Goal: Task Accomplishment & Management: Manage account settings

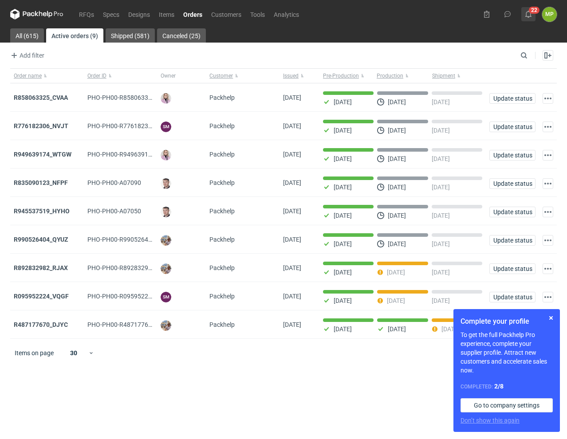
click at [535, 13] on button "22" at bounding box center [528, 14] width 14 height 14
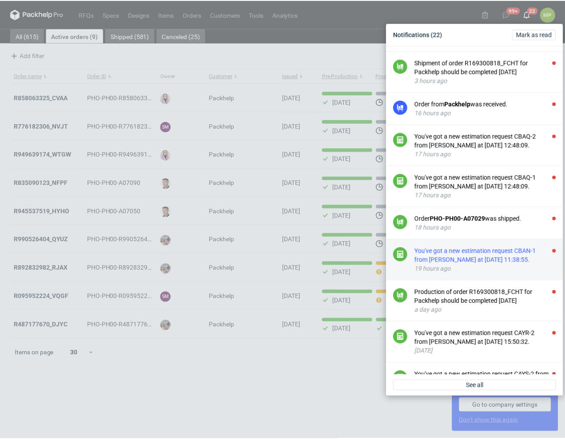
scroll to position [69, 0]
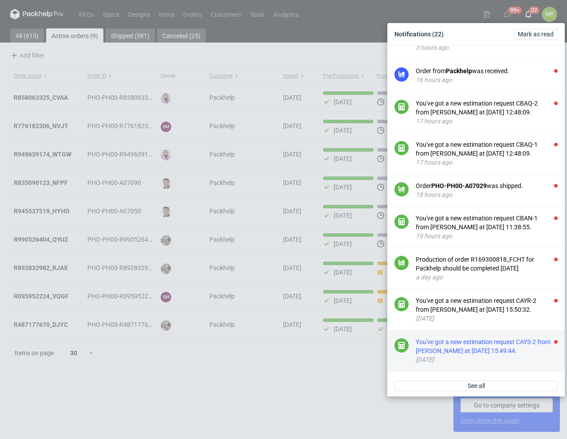
click at [464, 350] on div "You've got a new estimation request CAYS-2 from [PERSON_NAME] at [DATE] 15:49:4…" at bounding box center [487, 347] width 142 height 18
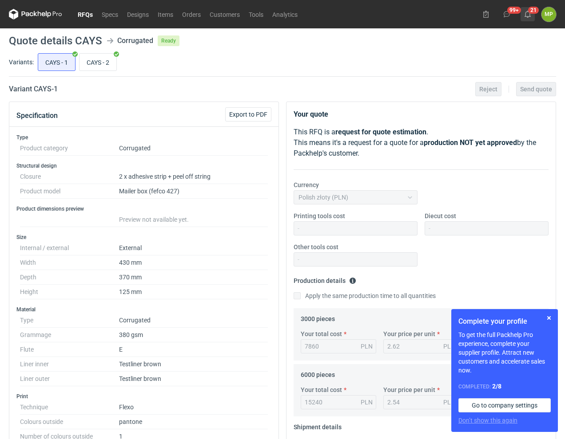
click at [525, 16] on use at bounding box center [527, 14] width 6 height 7
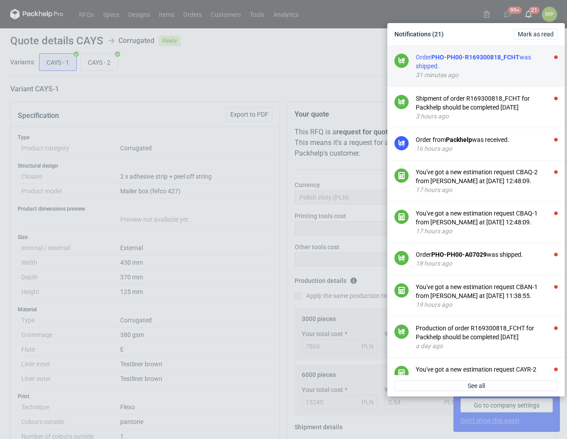
click at [477, 75] on div "31 minutes ago" at bounding box center [487, 75] width 142 height 9
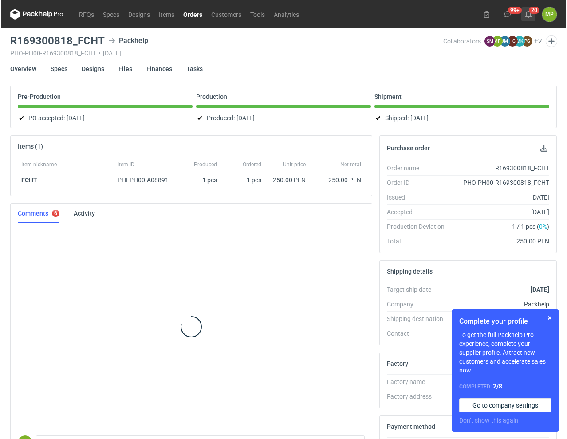
scroll to position [86, 0]
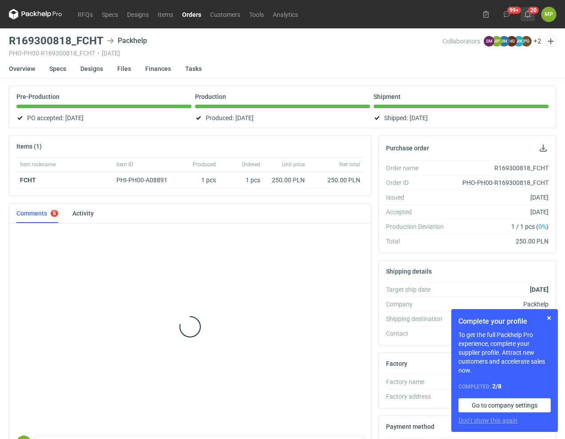
click at [524, 15] on icon at bounding box center [527, 14] width 7 height 7
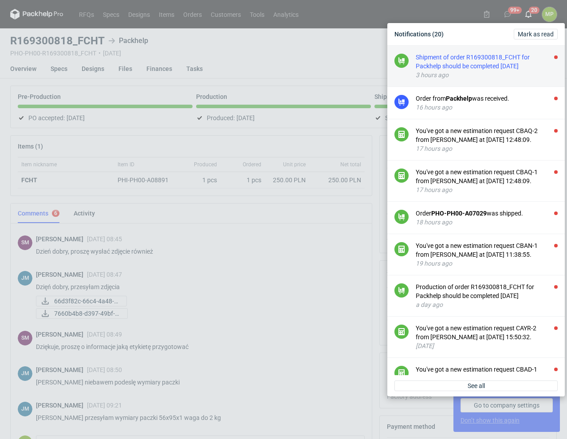
click at [509, 67] on div "Shipment of order R169300818_FCHT for Packhelp should be completed [DATE]" at bounding box center [487, 62] width 142 height 18
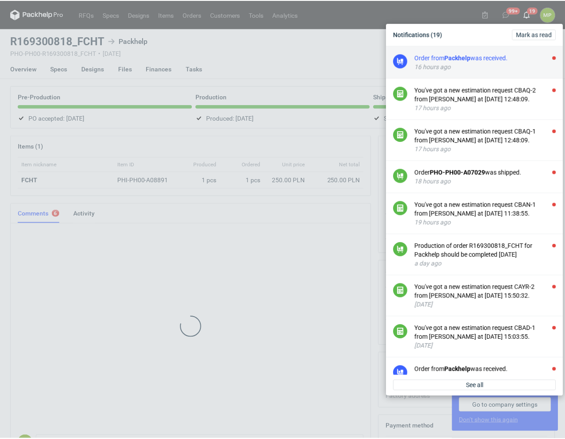
scroll to position [86, 0]
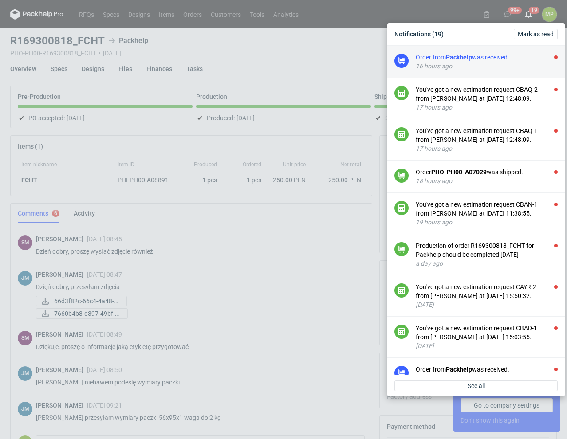
click at [483, 60] on div "Order from Packhelp was received." at bounding box center [487, 57] width 142 height 9
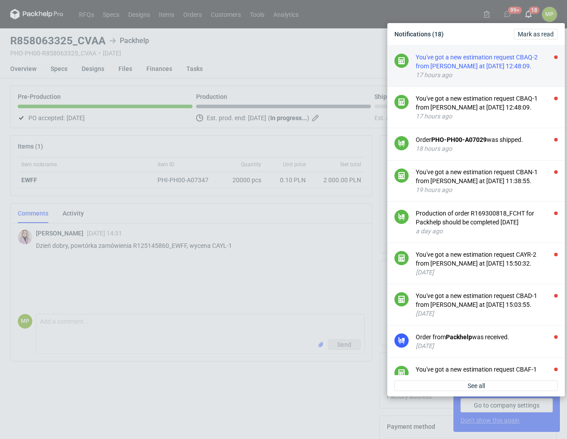
click at [483, 61] on div "You've got a new estimation request CBAQ-2 from [PERSON_NAME] at [DATE] 12:48:0…" at bounding box center [487, 62] width 142 height 18
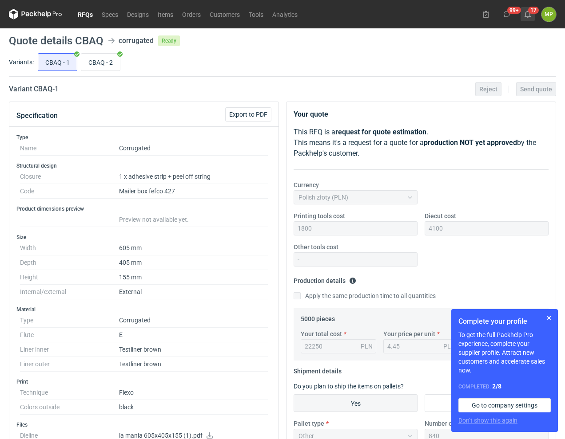
click at [525, 12] on icon at bounding box center [527, 14] width 7 height 7
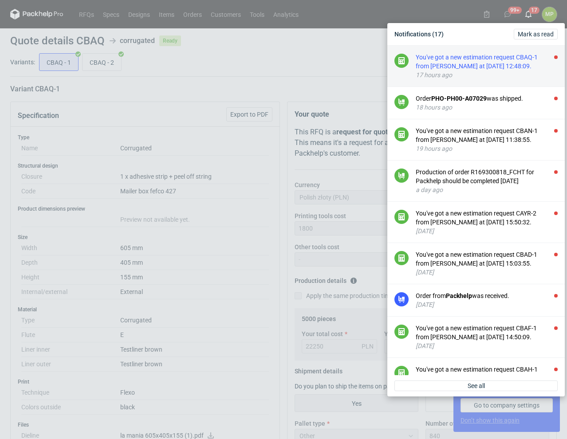
click at [517, 68] on div "You've got a new estimation request CBAQ-1 from [PERSON_NAME] at [DATE] 12:48:0…" at bounding box center [487, 62] width 142 height 18
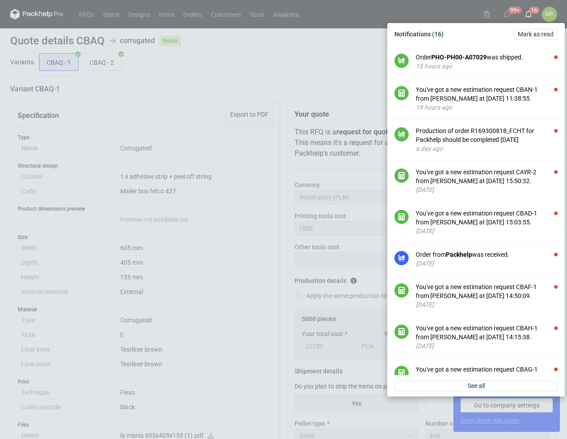
click at [517, 68] on div "18 hours ago" at bounding box center [487, 66] width 142 height 9
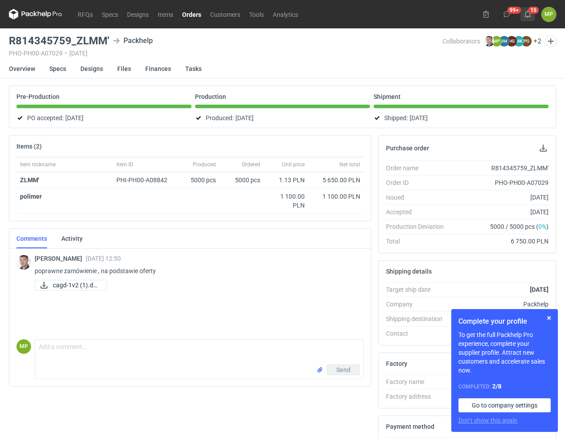
click at [529, 16] on use at bounding box center [527, 14] width 6 height 7
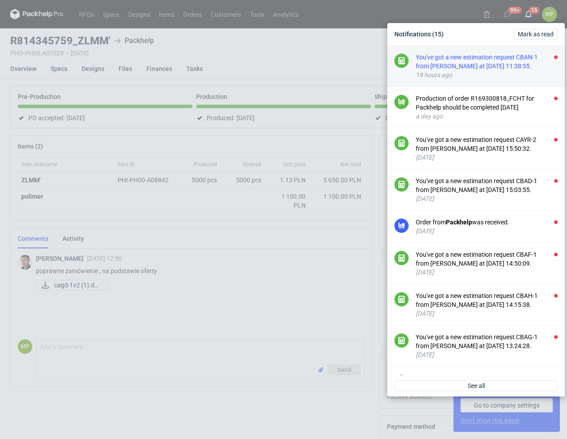
click at [498, 77] on div "19 hours ago" at bounding box center [487, 75] width 142 height 9
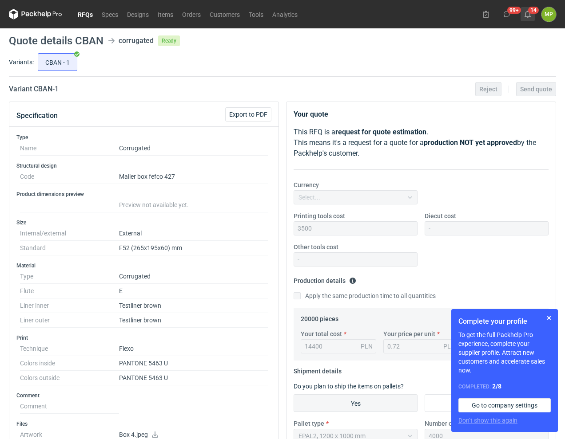
click at [531, 18] on button "14" at bounding box center [527, 14] width 14 height 14
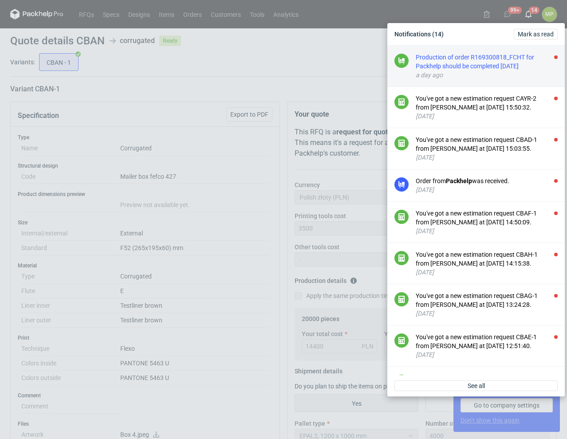
click at [512, 60] on div "Production of order R169300818_FCHT for Packhelp should be completed [DATE]" at bounding box center [487, 62] width 142 height 18
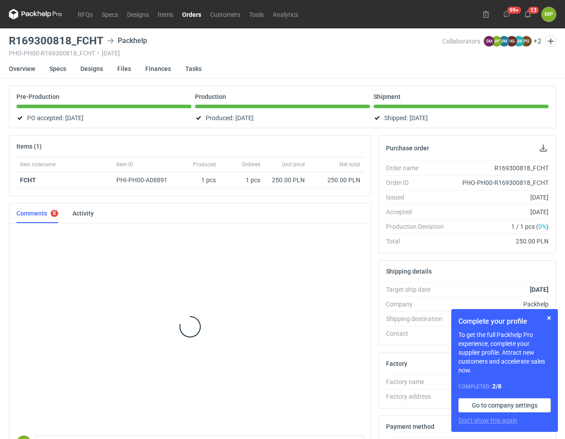
scroll to position [86, 0]
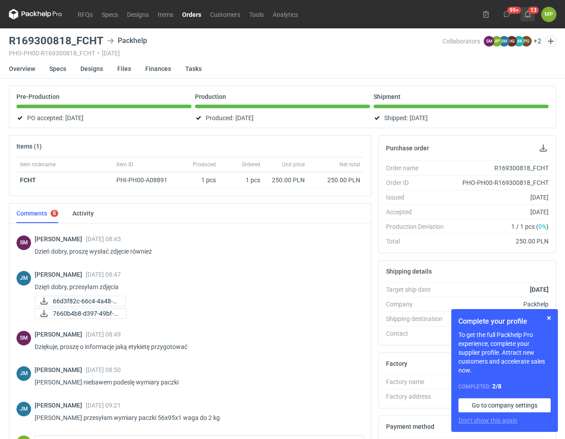
click at [525, 14] on use at bounding box center [527, 14] width 6 height 7
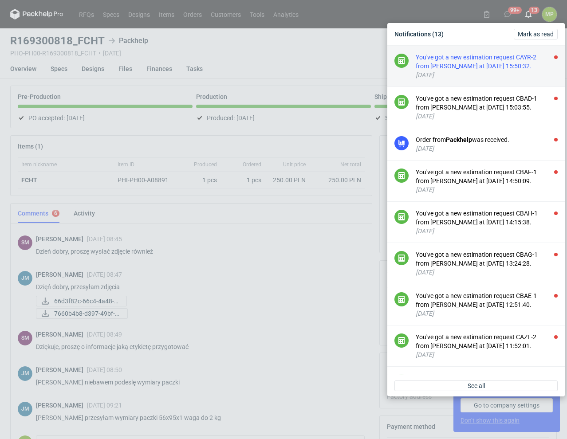
click at [476, 69] on div "You've got a new estimation request CAYR-2 from [PERSON_NAME] at [DATE] 15:50:3…" at bounding box center [487, 62] width 142 height 18
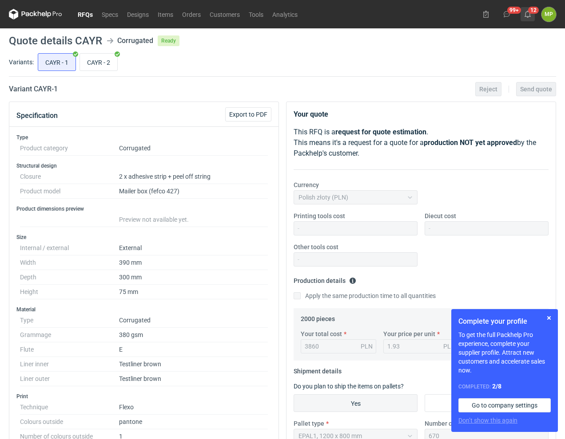
click at [532, 16] on button "12" at bounding box center [527, 14] width 14 height 14
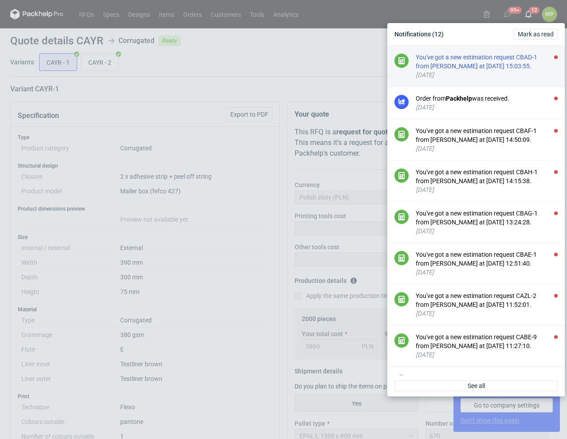
click at [528, 62] on div "You've got a new estimation request CBAD-1 from [PERSON_NAME] at [DATE] 15:03:5…" at bounding box center [487, 62] width 142 height 18
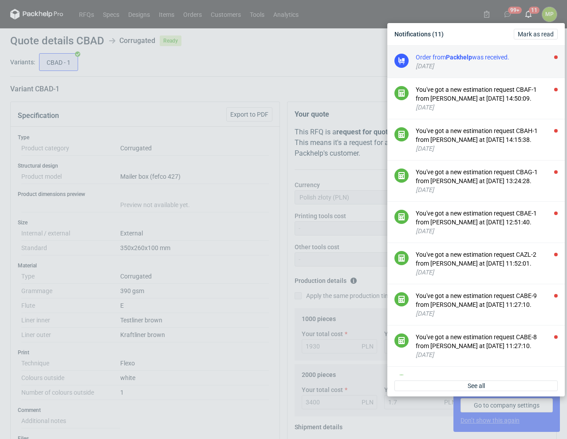
click at [519, 68] on div "[DATE]" at bounding box center [487, 66] width 142 height 9
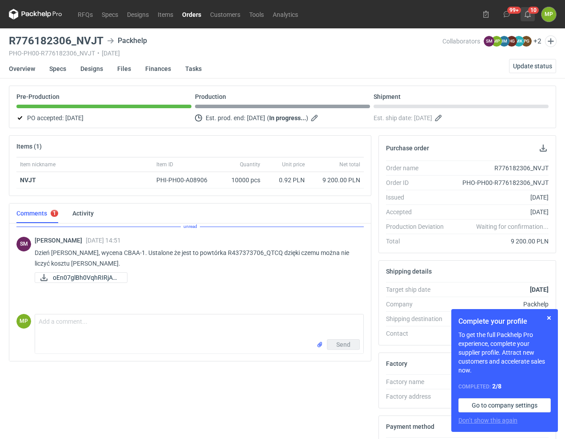
click at [527, 13] on icon at bounding box center [527, 14] width 7 height 7
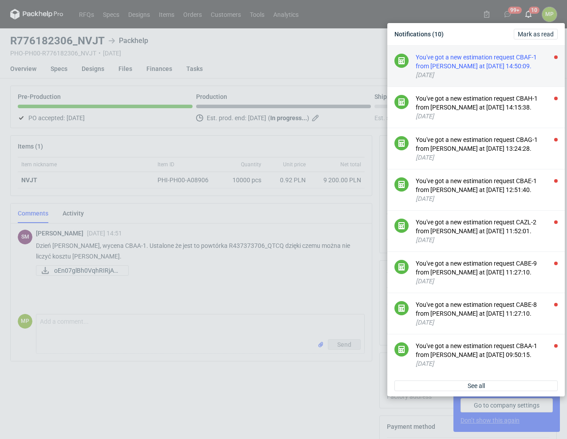
click at [505, 61] on div "You've got a new estimation request CBAF-1 from [PERSON_NAME] at [DATE] 14:50:0…" at bounding box center [487, 62] width 142 height 18
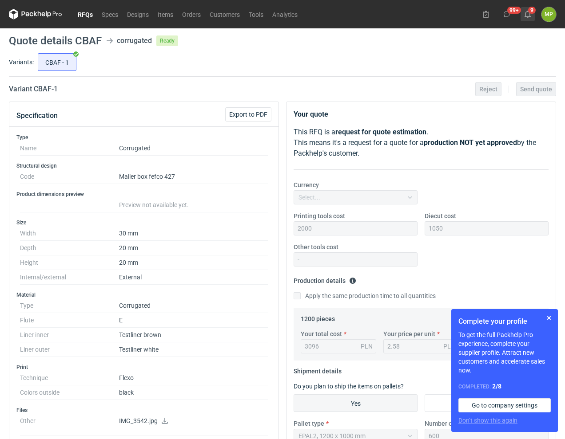
click at [525, 18] on button "9" at bounding box center [527, 14] width 14 height 14
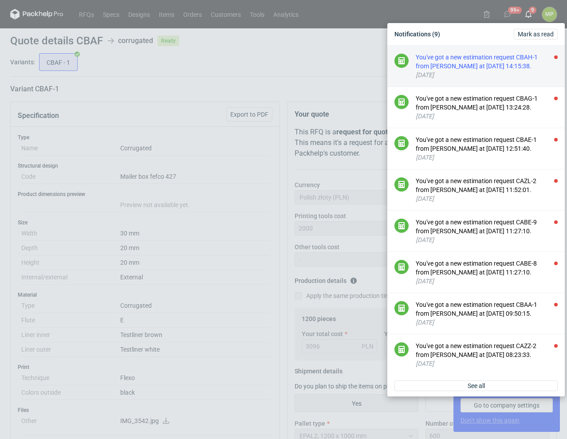
click at [493, 63] on div "You've got a new estimation request CBAH-1 from [PERSON_NAME] at [DATE] 14:15:3…" at bounding box center [487, 62] width 142 height 18
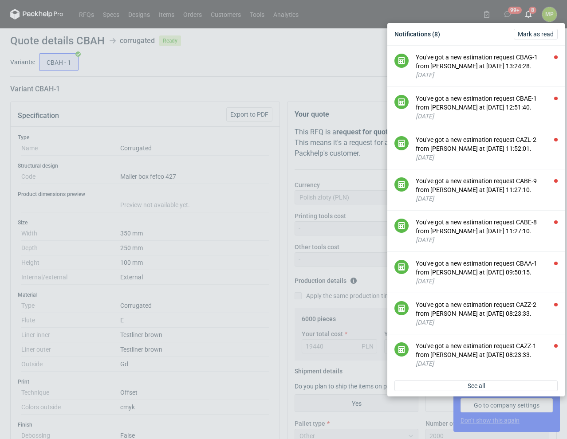
click at [493, 63] on div "You've got a new estimation request CBAG-1 from [PERSON_NAME] at [DATE] 13:24:2…" at bounding box center [487, 62] width 142 height 18
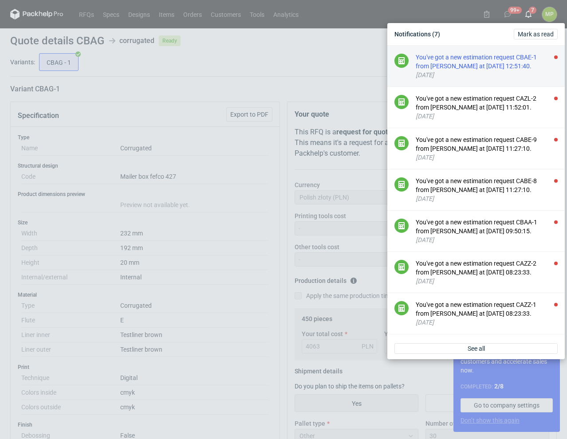
click at [492, 65] on div "You've got a new estimation request CBAE-1 from [PERSON_NAME] at [DATE] 12:51:4…" at bounding box center [487, 62] width 142 height 18
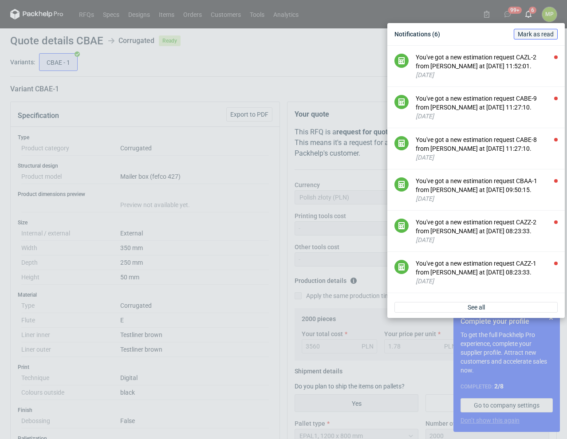
click at [537, 34] on span "Mark as read" at bounding box center [536, 34] width 36 height 6
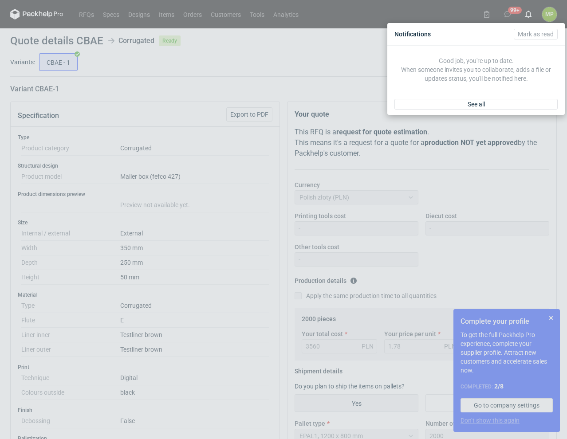
click at [143, 1] on div "Notifications [PERSON_NAME] as read Good job, you're up to date. When someone i…" at bounding box center [283, 219] width 567 height 439
